Goal: Navigation & Orientation: Find specific page/section

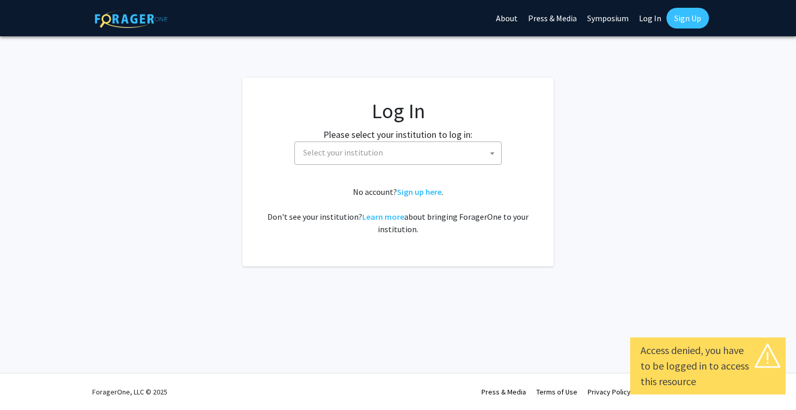
select select
click at [452, 142] on span "Select your institution" at bounding box center [400, 152] width 202 height 21
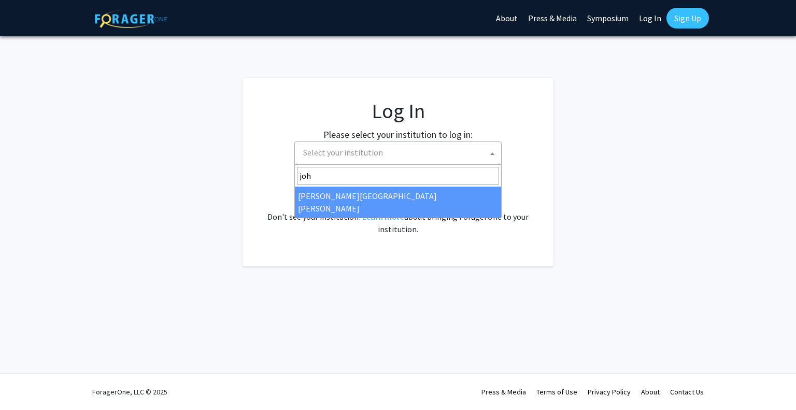
type input "joh"
select select "1"
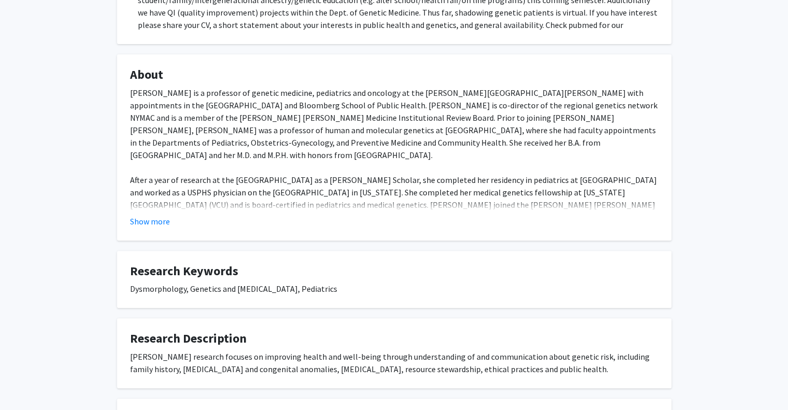
scroll to position [319, 0]
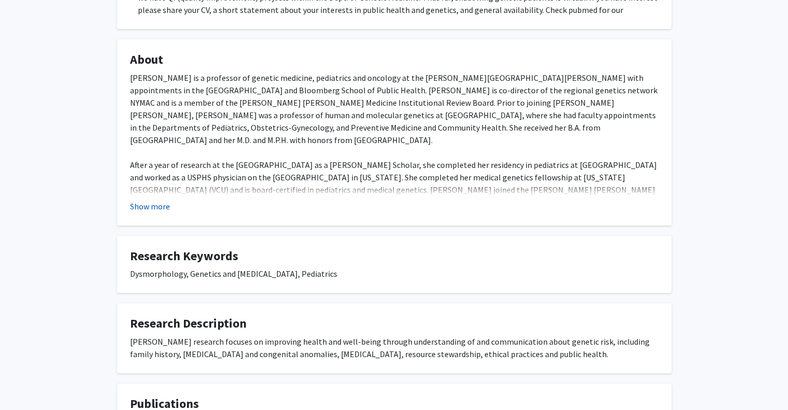
click at [164, 205] on button "Show more" at bounding box center [150, 206] width 40 height 12
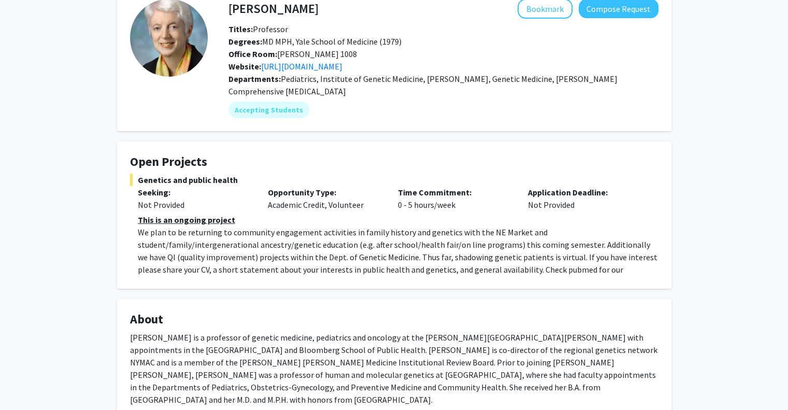
scroll to position [0, 0]
